Goal: Transaction & Acquisition: Download file/media

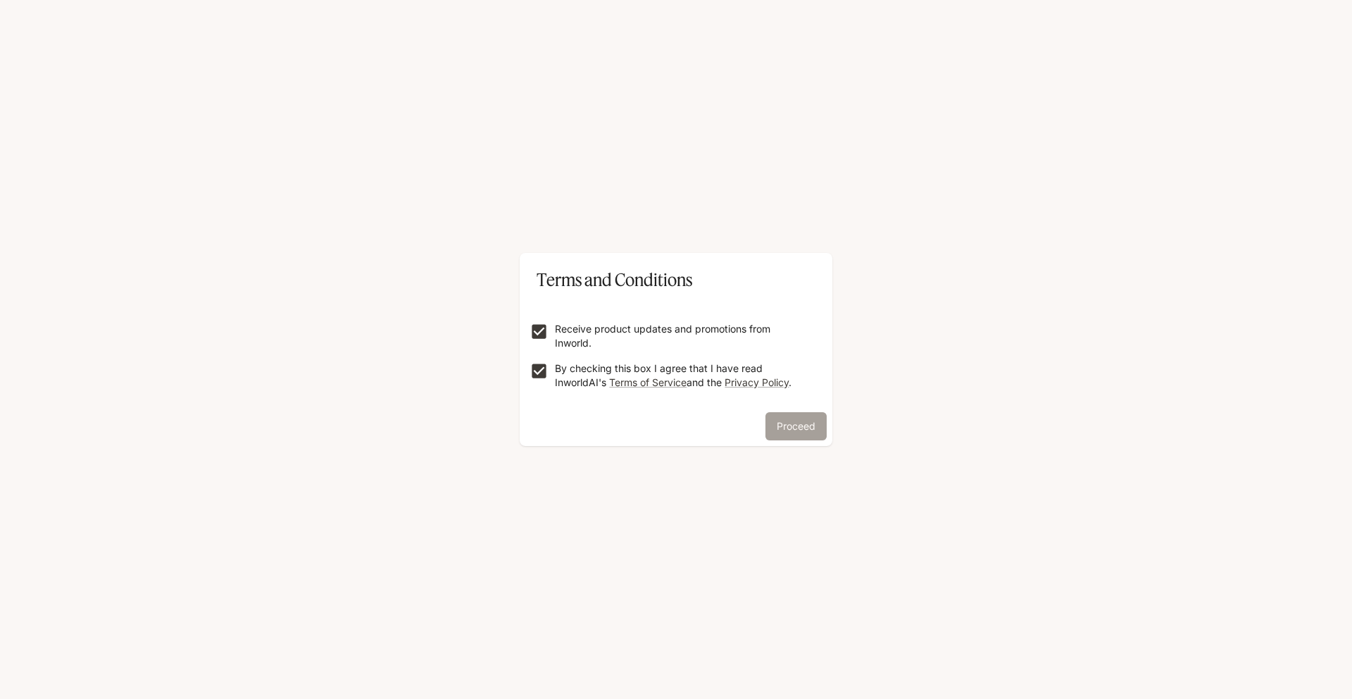
click at [789, 430] on button "Proceed" at bounding box center [795, 426] width 61 height 28
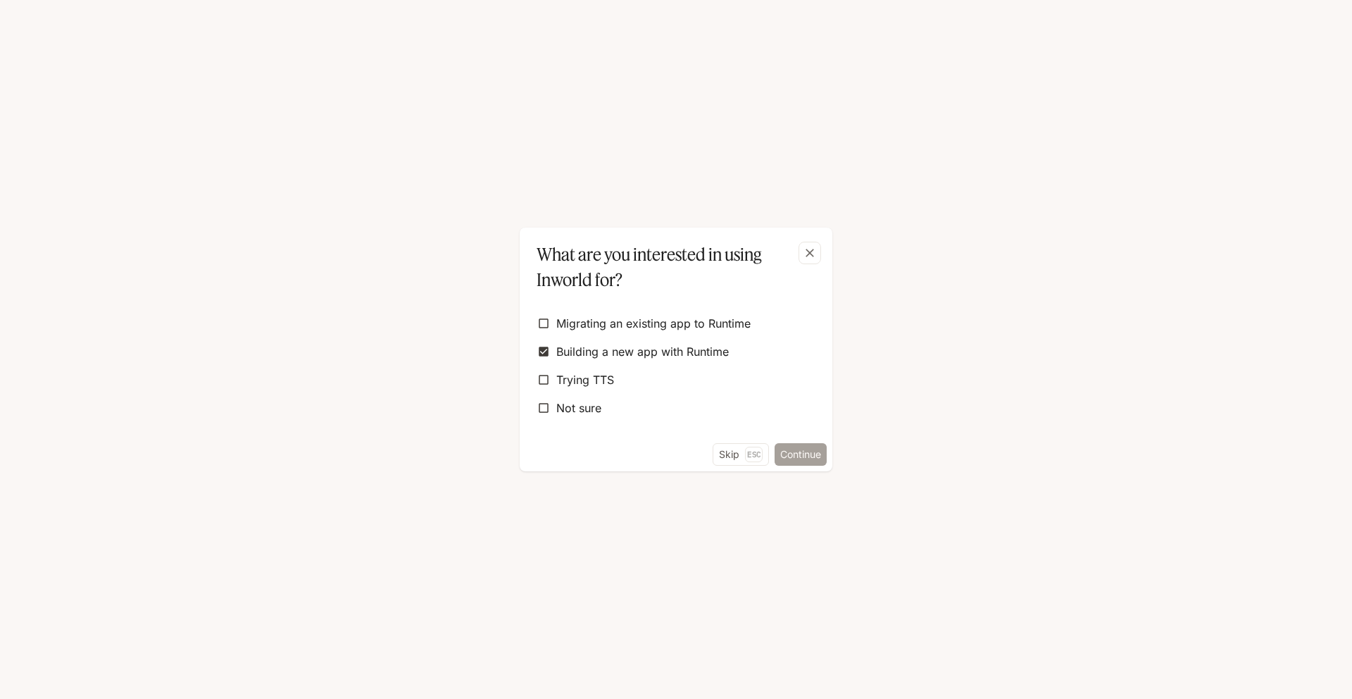
click at [804, 459] on button "Continue" at bounding box center [801, 454] width 52 height 23
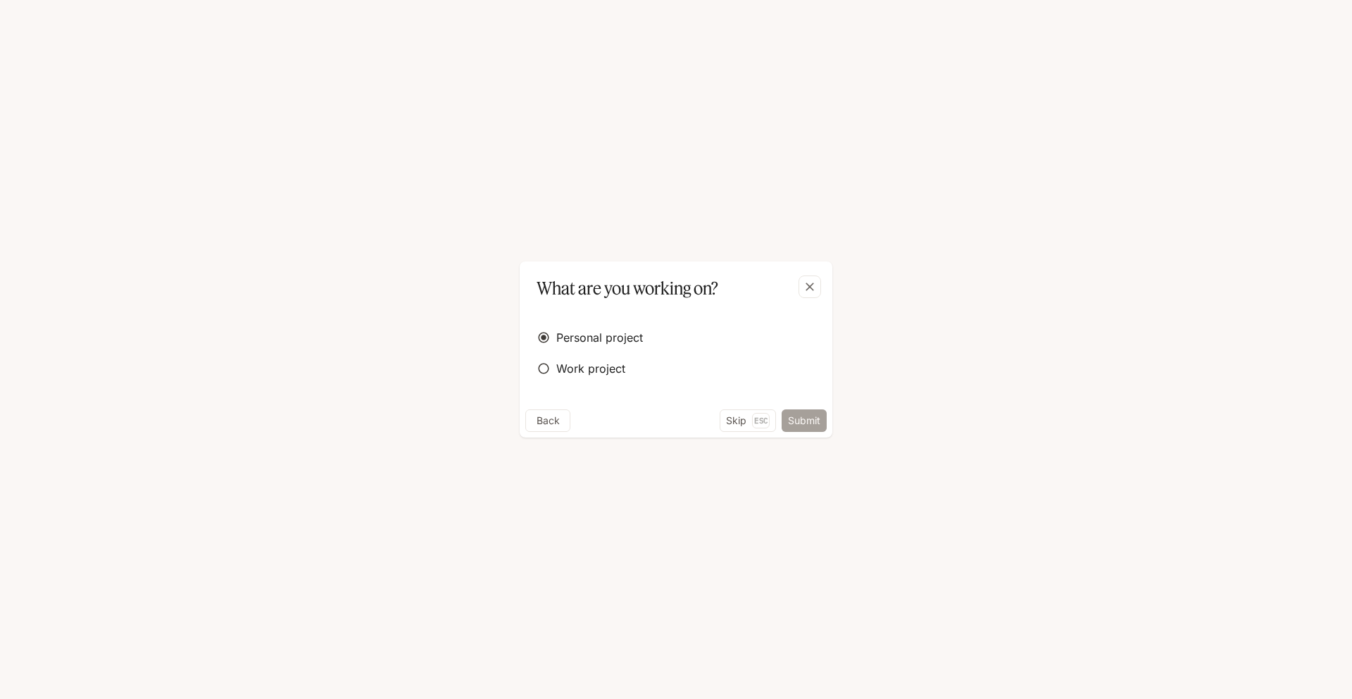
click at [803, 418] on button "Submit" at bounding box center [804, 420] width 45 height 23
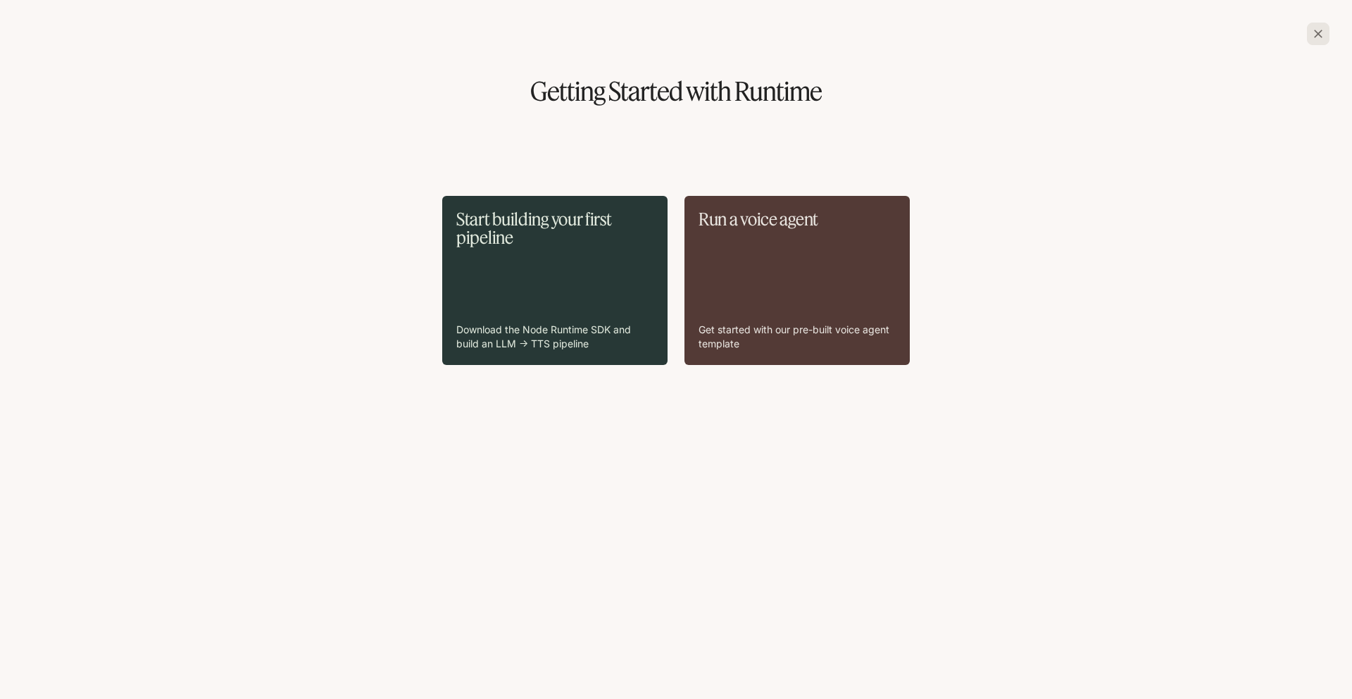
click at [598, 322] on div "Start building your first pipeline Download the Node Runtime SDK and build an L…" at bounding box center [554, 280] width 197 height 141
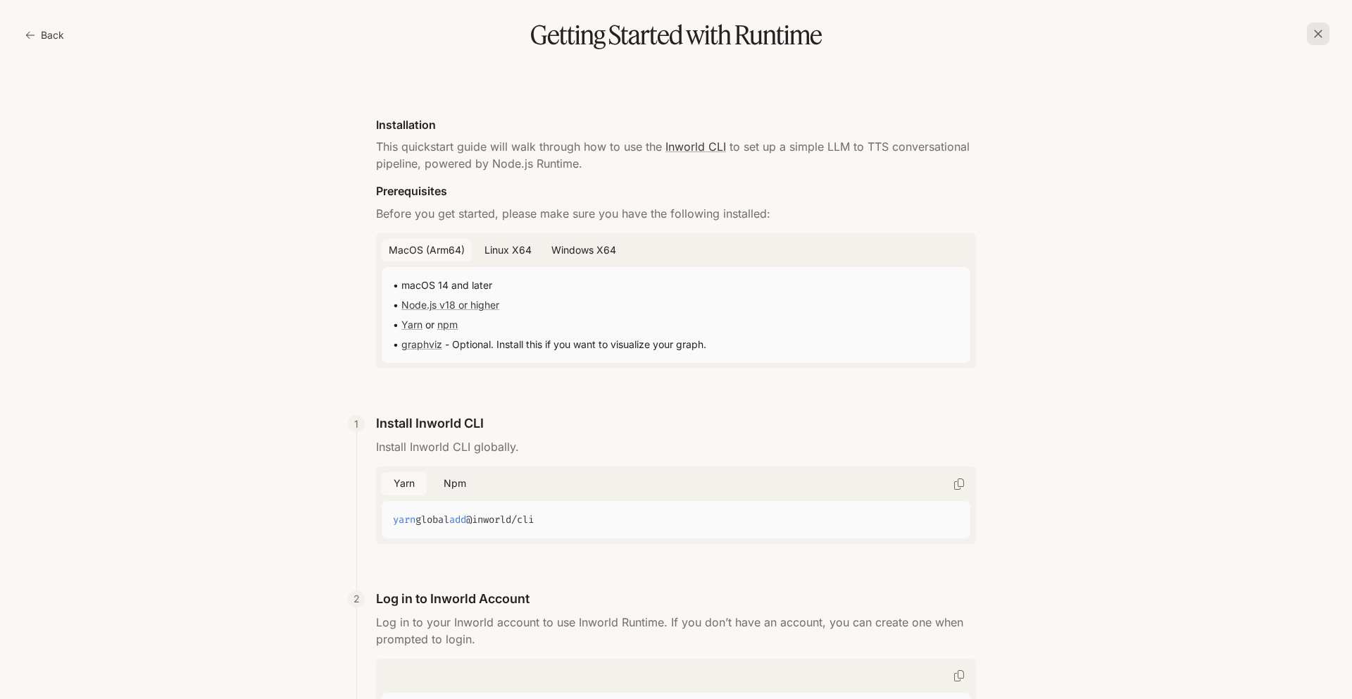
click at [1317, 32] on icon "button" at bounding box center [1318, 34] width 8 height 8
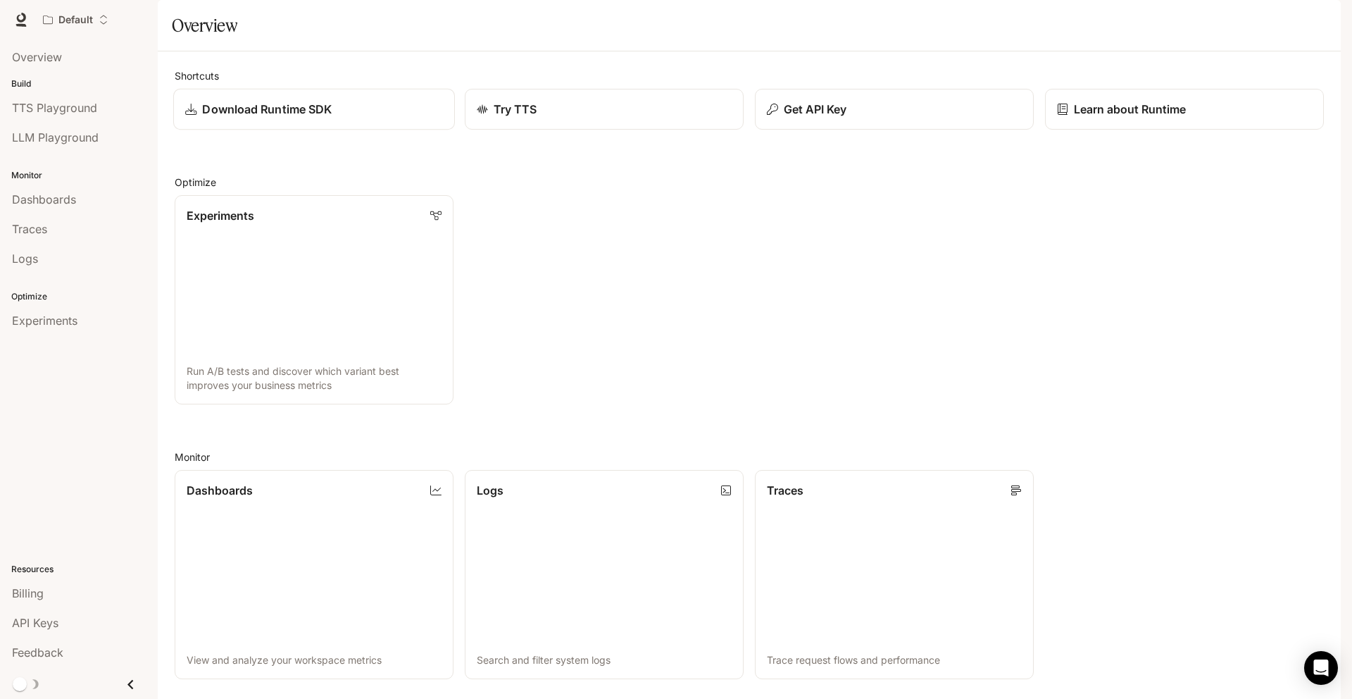
click at [382, 118] on div "Download Runtime SDK" at bounding box center [314, 109] width 258 height 17
click at [407, 118] on div "Download Runtime SDK" at bounding box center [314, 109] width 258 height 17
